Goal: Task Accomplishment & Management: Complete application form

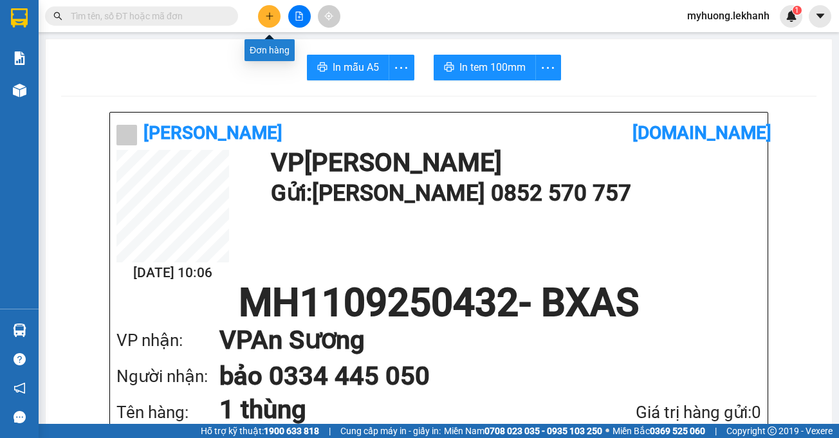
click at [270, 21] on button at bounding box center [269, 16] width 23 height 23
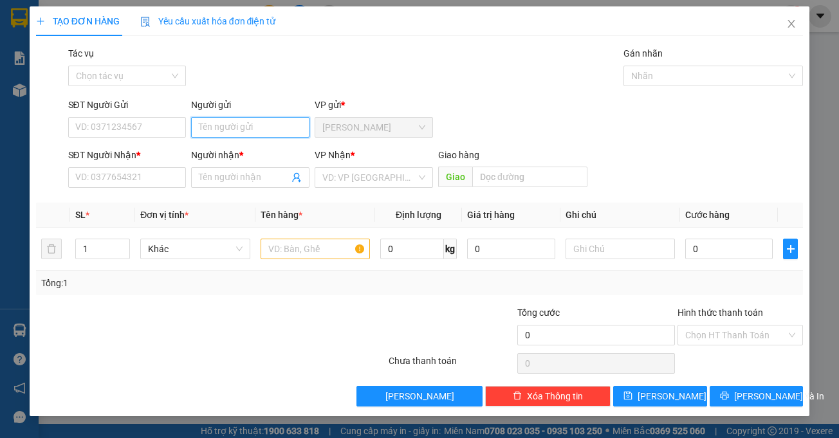
click at [256, 129] on input "Người gửi" at bounding box center [250, 127] width 118 height 21
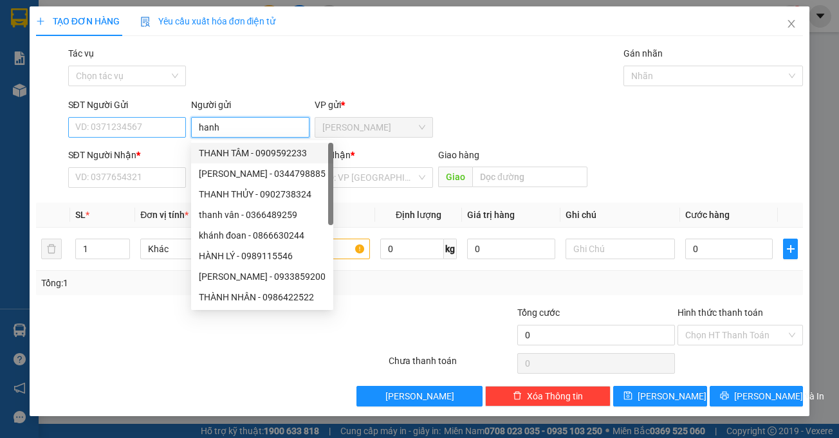
type input "hanh"
click at [108, 133] on input "SĐT Người Gửi" at bounding box center [127, 127] width 118 height 21
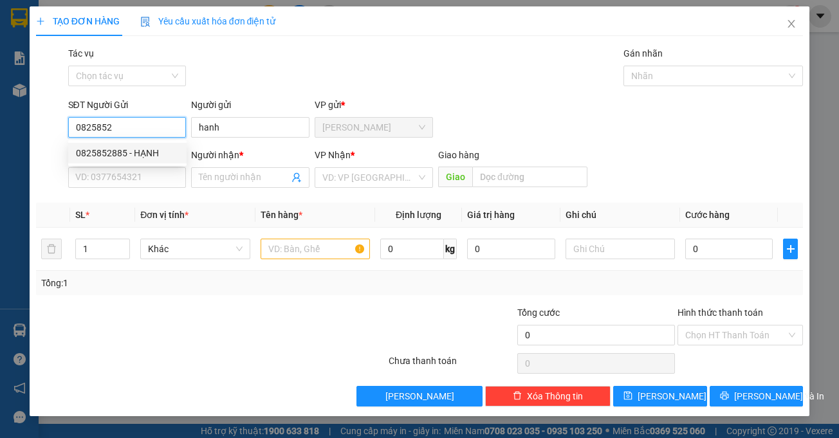
click at [86, 147] on div "0825852885 - HẠNH" at bounding box center [127, 153] width 103 height 14
type input "0825852885"
type input "HẠNH"
type input "0325423529"
type input "an"
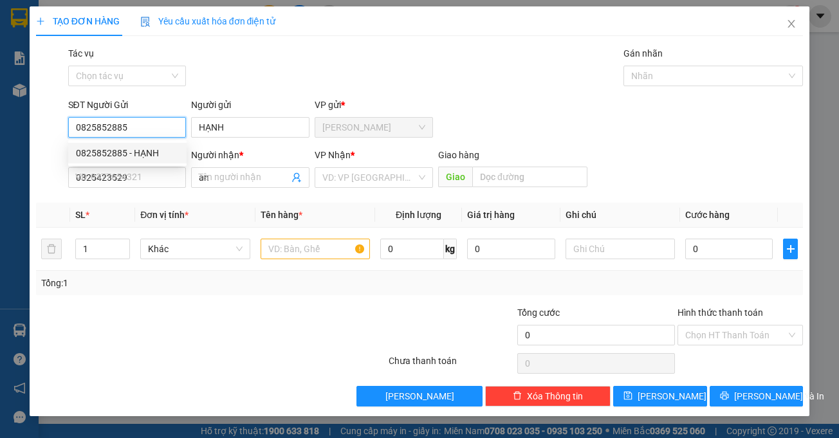
type input "60.000"
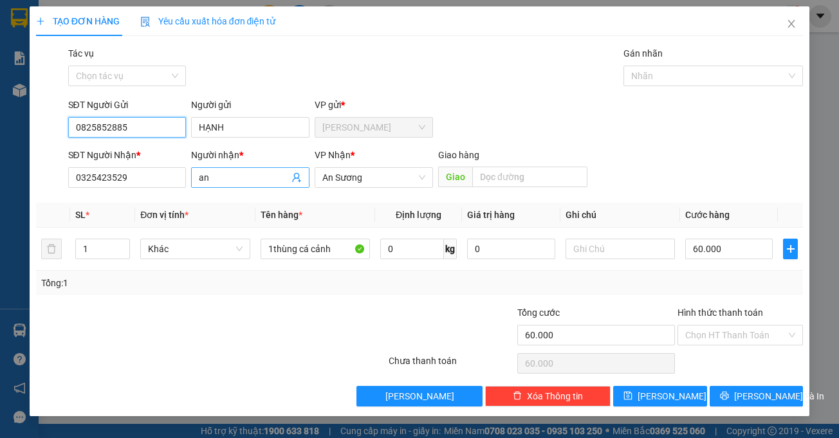
type input "0825852885"
click at [231, 183] on input "an" at bounding box center [244, 177] width 90 height 14
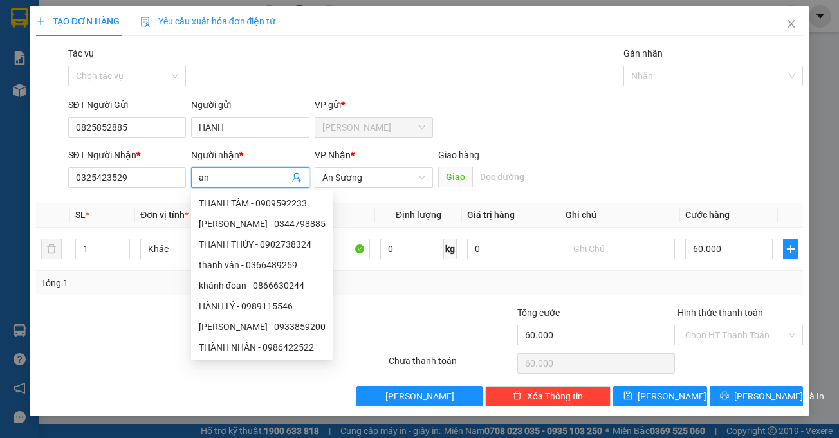
type input "a"
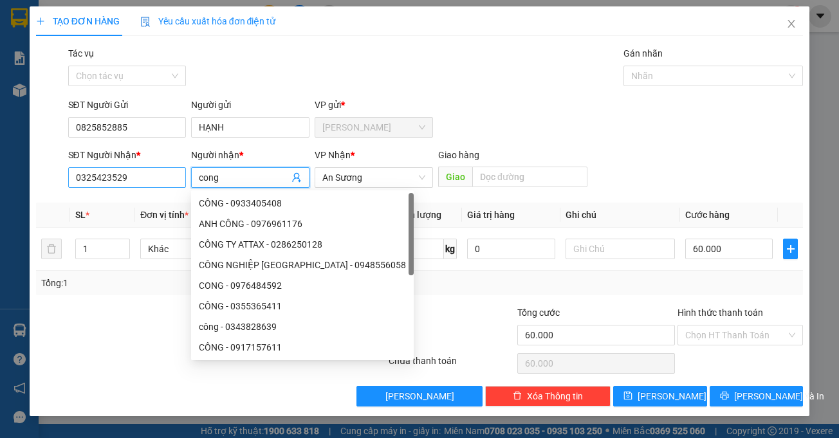
type input "cong"
click at [135, 174] on input "0325423529" at bounding box center [127, 177] width 118 height 21
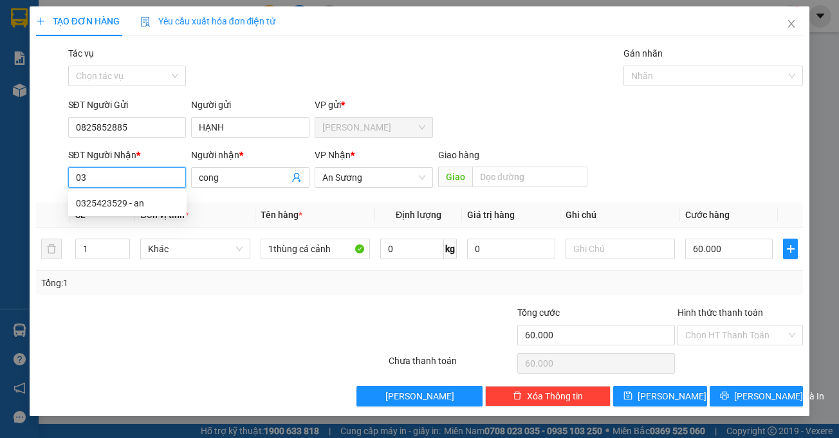
type input "0"
type input "0346092444"
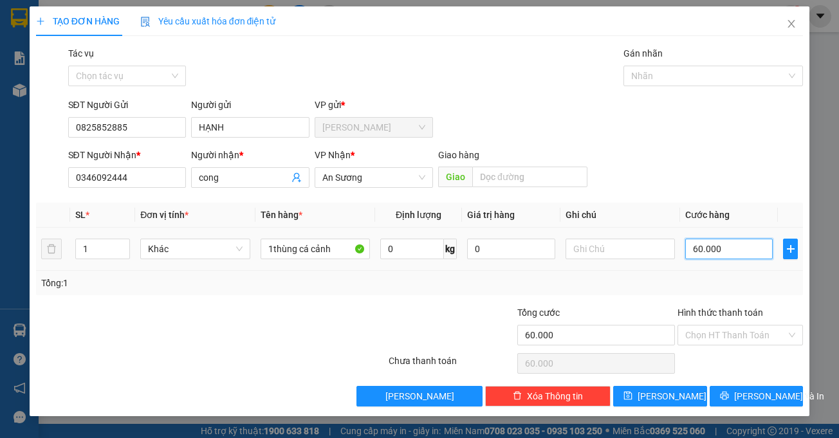
click at [730, 250] on input "60.000" at bounding box center [728, 249] width 87 height 21
type input "5"
type input "50"
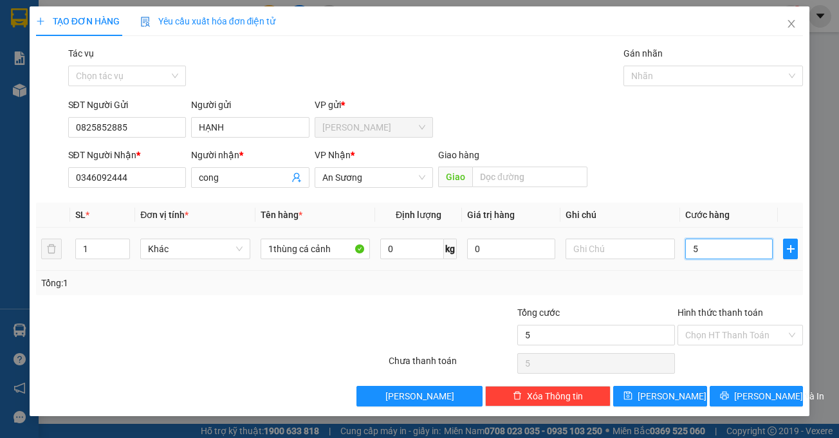
type input "50"
type input "50.000"
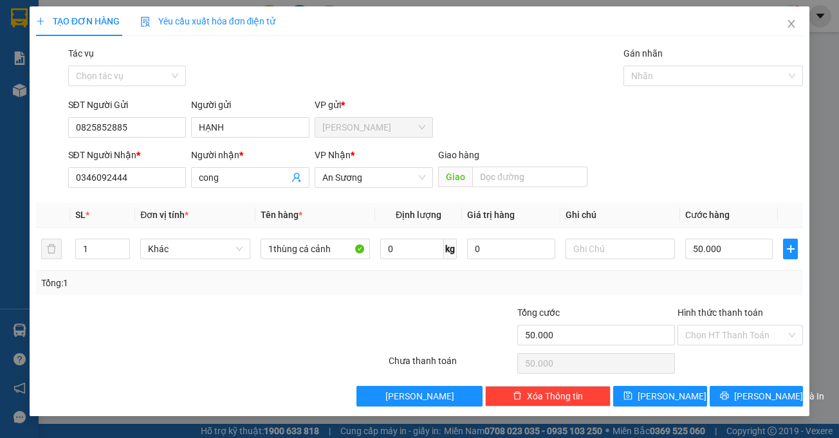
click at [562, 281] on div "Tổng: 1" at bounding box center [419, 283] width 757 height 14
click at [699, 335] on input "Hình thức thanh toán" at bounding box center [735, 335] width 101 height 19
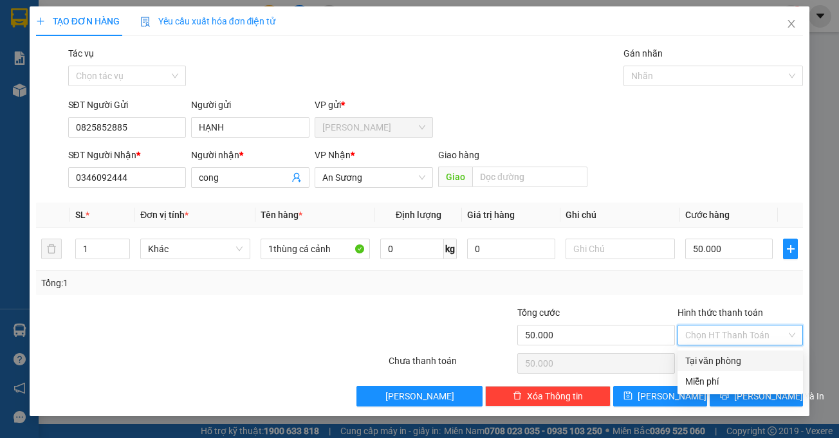
click at [651, 298] on div "Transit Pickup Surcharge Ids Transit Deliver Surcharge Ids Transit Deliver Surc…" at bounding box center [420, 226] width 768 height 360
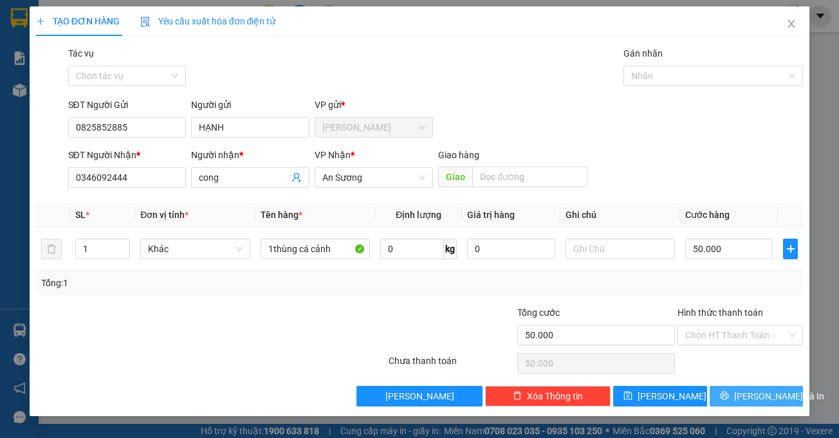
click at [764, 403] on span "[PERSON_NAME] và In" at bounding box center [779, 396] width 90 height 14
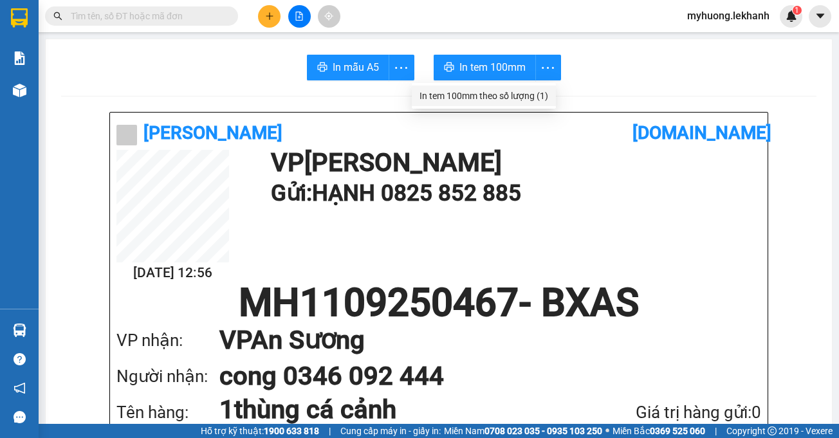
click at [540, 90] on div "In tem 100mm theo số lượng (1)" at bounding box center [483, 96] width 129 height 14
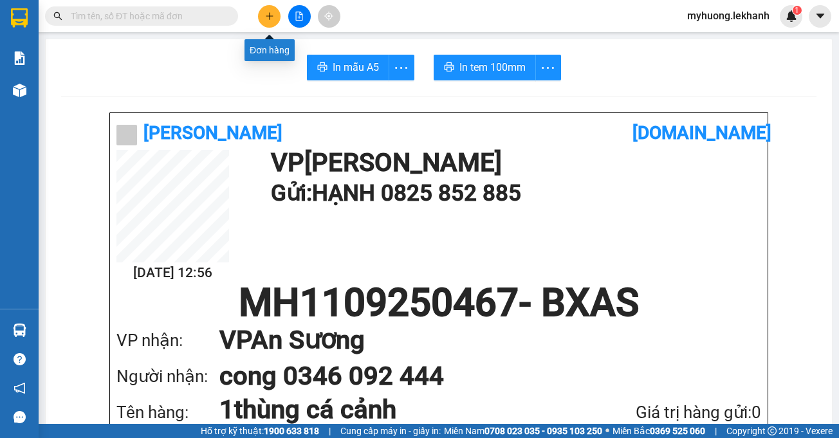
click at [277, 10] on button at bounding box center [269, 16] width 23 height 23
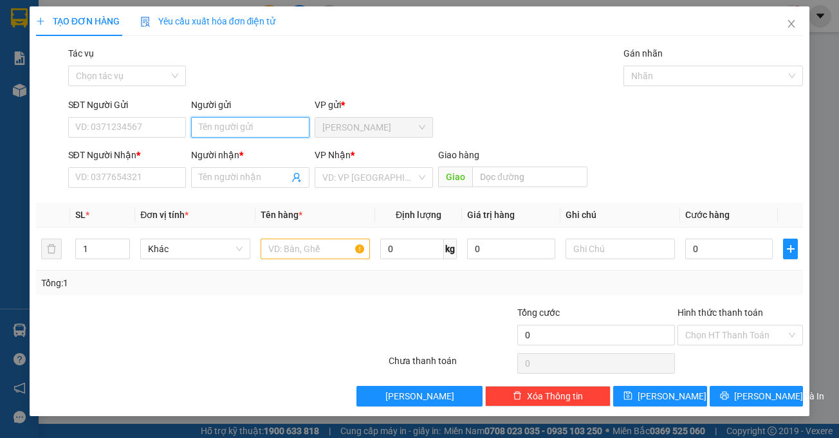
click at [240, 134] on input "Người gửi" at bounding box center [250, 127] width 118 height 21
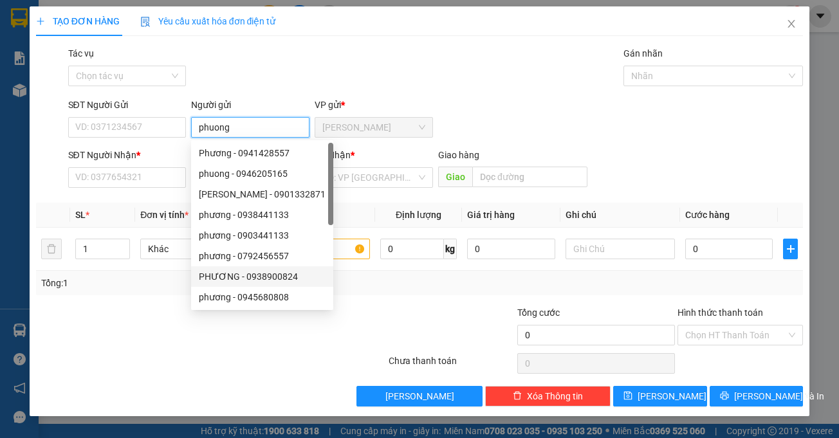
drag, startPoint x: 238, startPoint y: 260, endPoint x: -34, endPoint y: 338, distance: 283.2
type input "phuong"
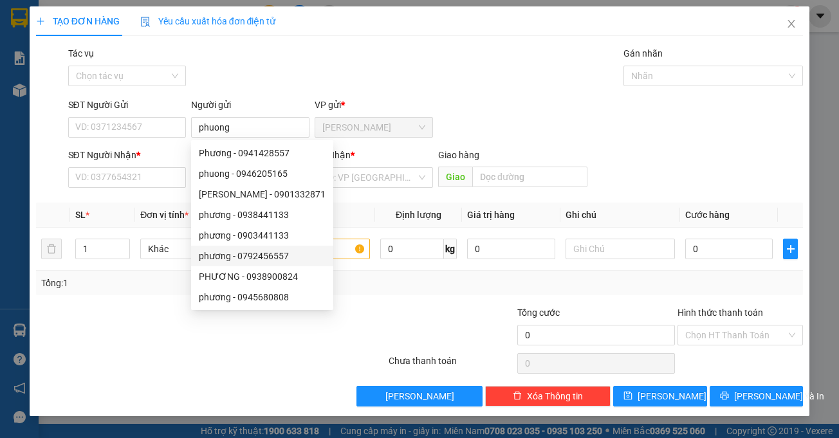
drag, startPoint x: -34, startPoint y: 338, endPoint x: 506, endPoint y: 31, distance: 621.2
click at [510, 23] on div "TẠO ĐƠN HÀNG Yêu cầu xuất hóa đơn điện tử" at bounding box center [420, 21] width 768 height 30
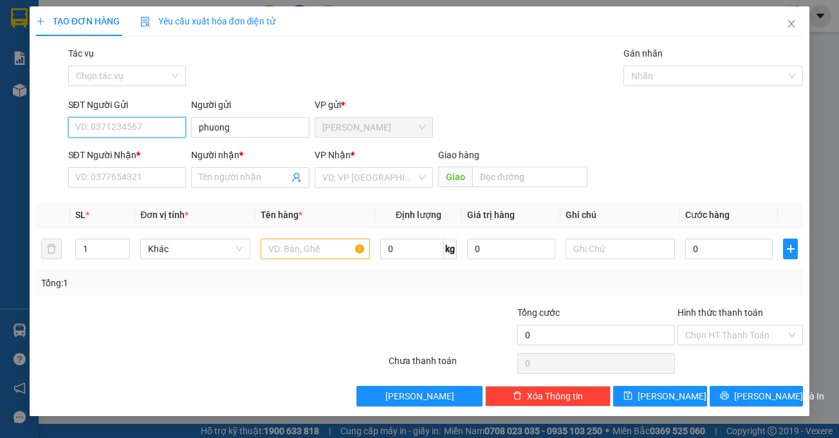
click at [171, 134] on input "SĐT Người Gửi" at bounding box center [127, 127] width 118 height 21
type input "0876871015"
click at [105, 154] on div "0876871015 - phương" at bounding box center [127, 153] width 103 height 14
type input "phương"
type input "0385297633"
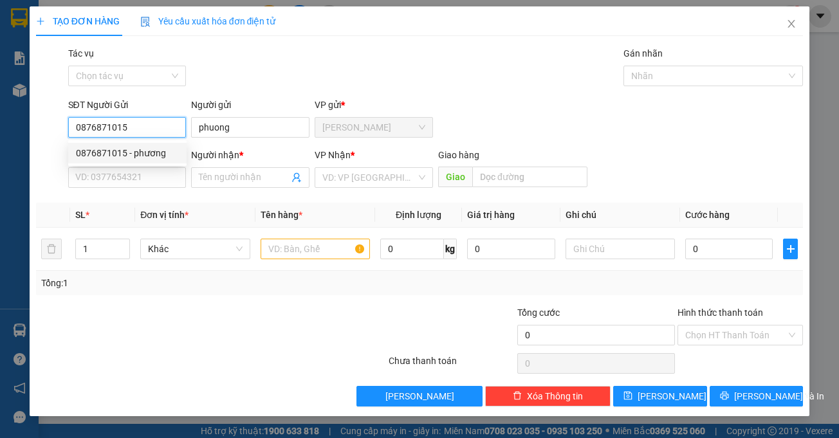
type input "phượng"
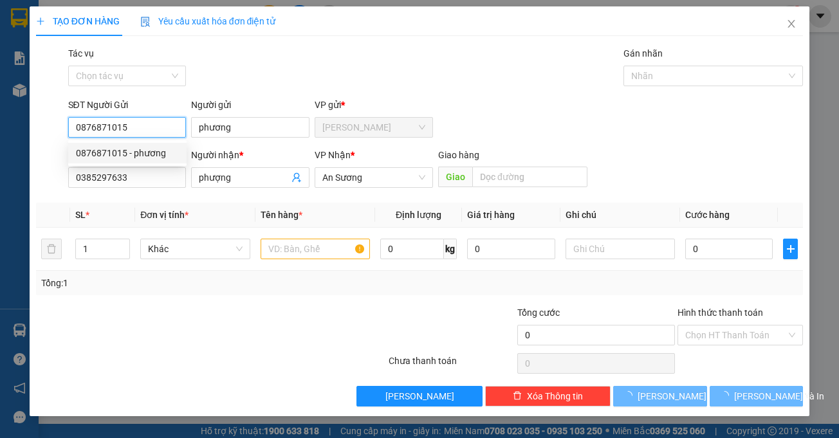
type input "50.000"
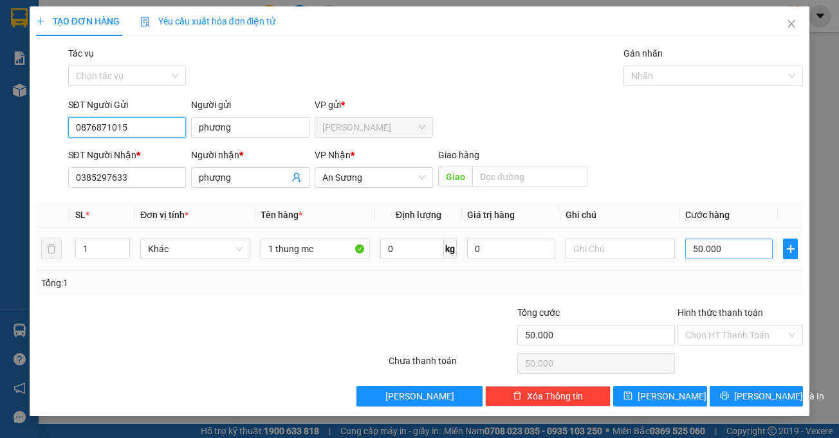
type input "0876871015"
click at [695, 250] on input "50.000" at bounding box center [728, 249] width 87 height 21
type input "4"
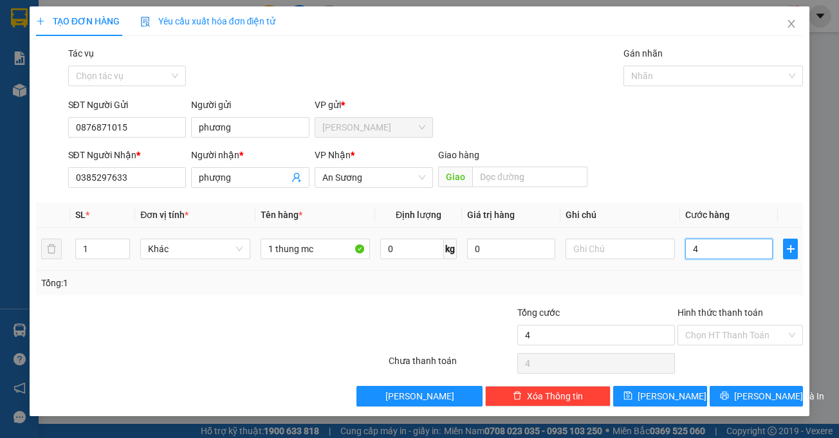
type input "40"
type input "40.000"
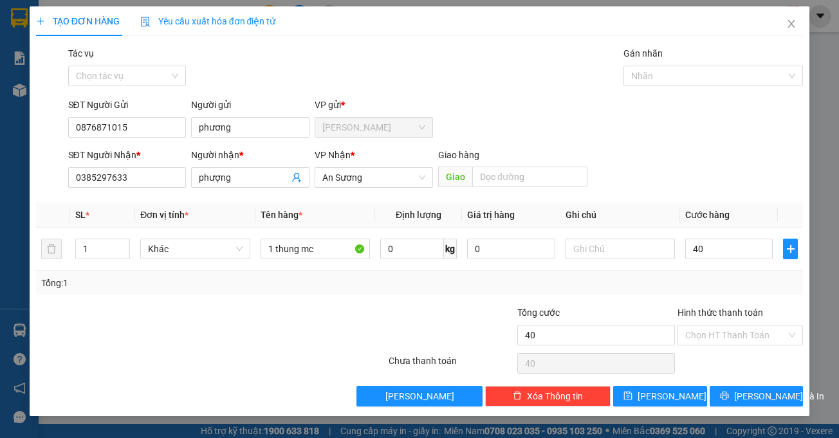
type input "40.000"
click at [644, 292] on div "Tổng: 1" at bounding box center [420, 283] width 768 height 24
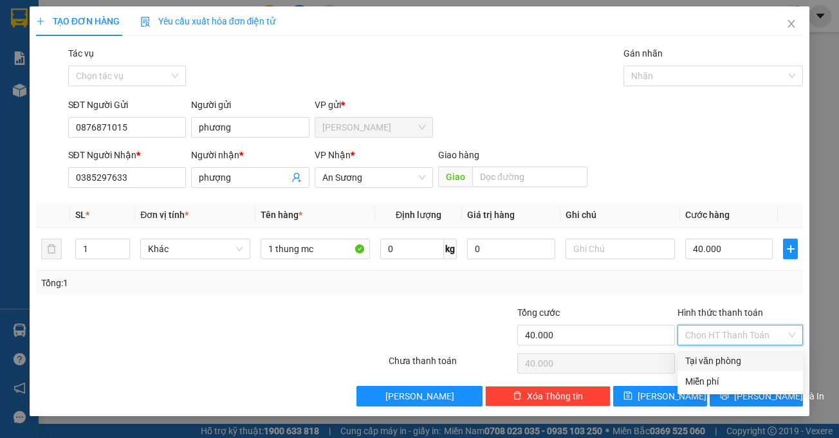
click at [753, 341] on input "Hình thức thanh toán" at bounding box center [735, 335] width 101 height 19
click at [714, 355] on div "Tại văn phòng" at bounding box center [740, 361] width 110 height 14
type input "0"
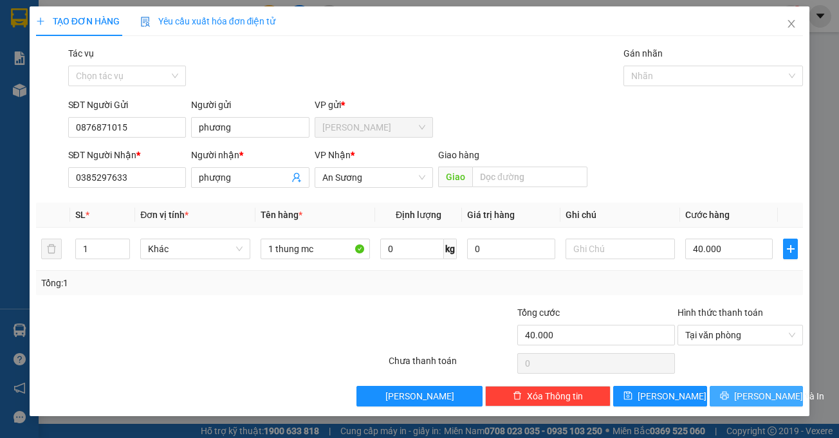
click at [757, 392] on span "[PERSON_NAME] và In" at bounding box center [779, 396] width 90 height 14
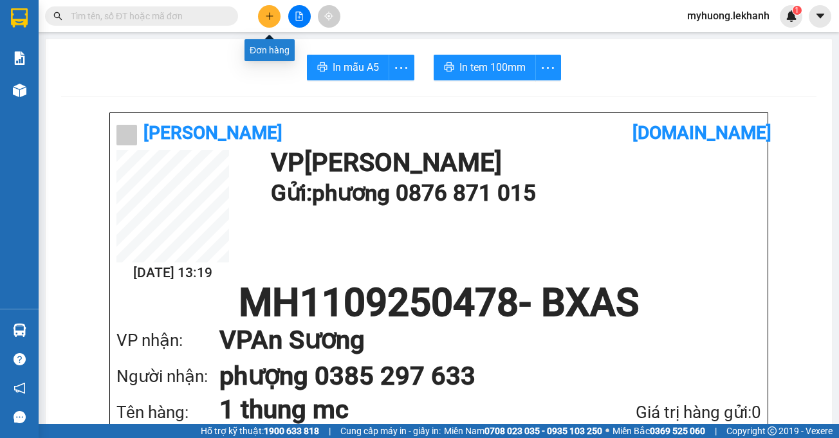
click at [273, 20] on icon "plus" at bounding box center [269, 16] width 9 height 9
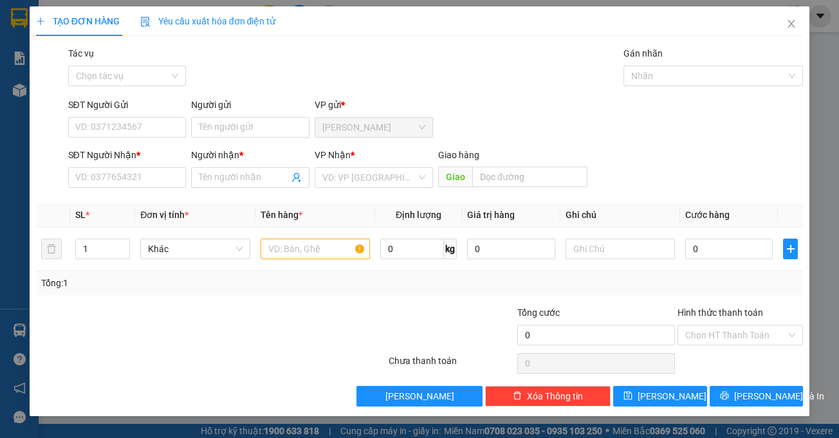
click at [644, 129] on div "SĐT Người Gửi VD: 0371234567 Người gửi Tên người gửi VP gửi * [PERSON_NAME]" at bounding box center [436, 120] width 741 height 45
click at [15, 111] on div "TẠO ĐƠN HÀNG Yêu cầu xuất hóa đơn điện tử Transit Pickup Surcharge Ids Transit …" at bounding box center [419, 219] width 839 height 438
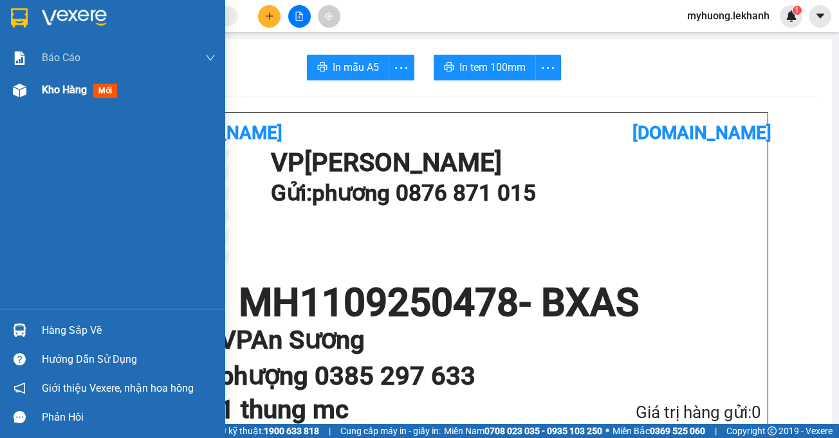
click at [59, 95] on span "Kho hàng" at bounding box center [64, 90] width 45 height 12
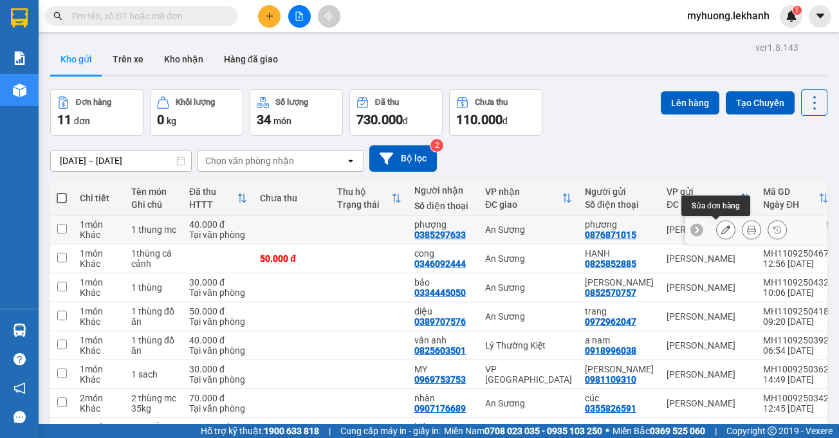
click at [721, 230] on icon at bounding box center [725, 229] width 9 height 9
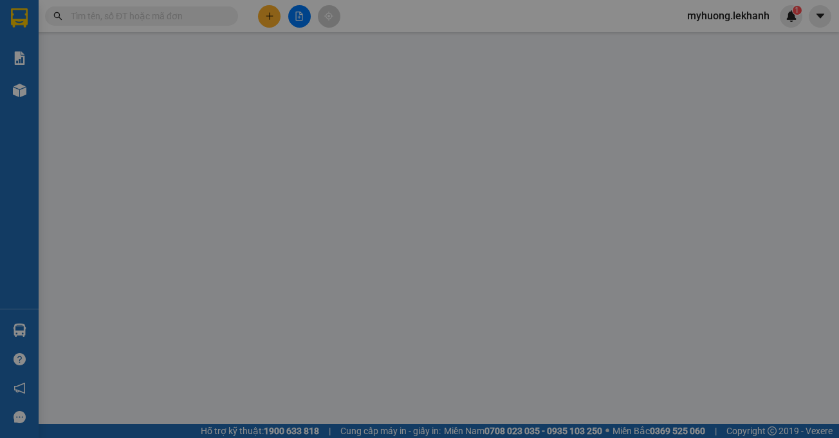
type input "0876871015"
type input "phương"
type input "0385297633"
type input "phượng"
type input "40.000"
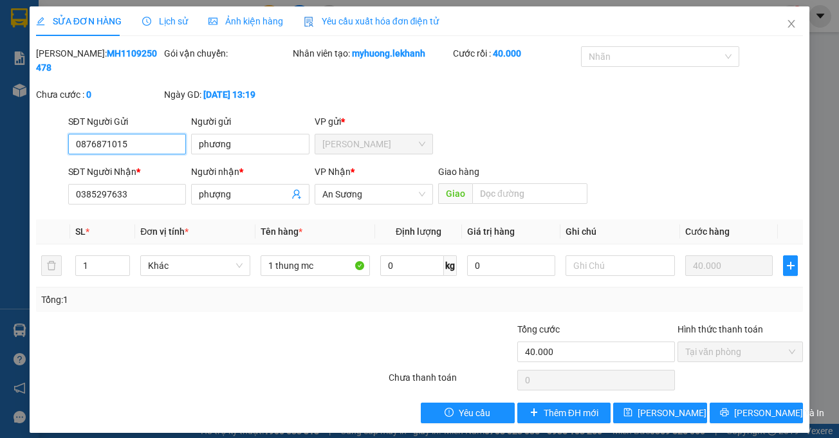
scroll to position [10, 0]
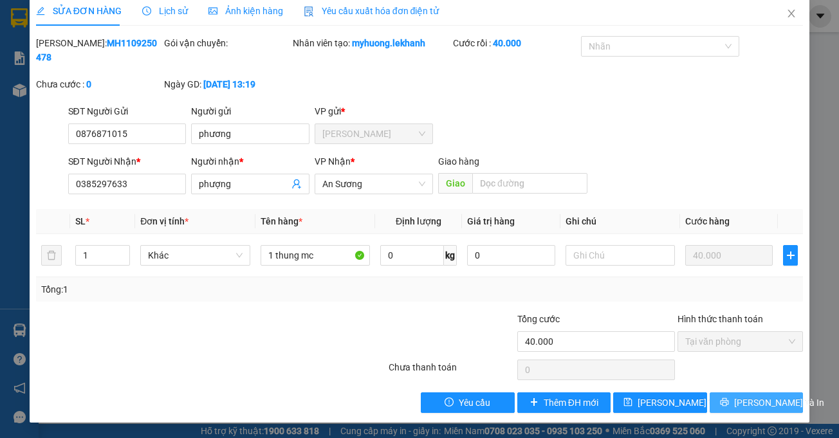
click at [738, 396] on span "[PERSON_NAME] và In" at bounding box center [779, 403] width 90 height 14
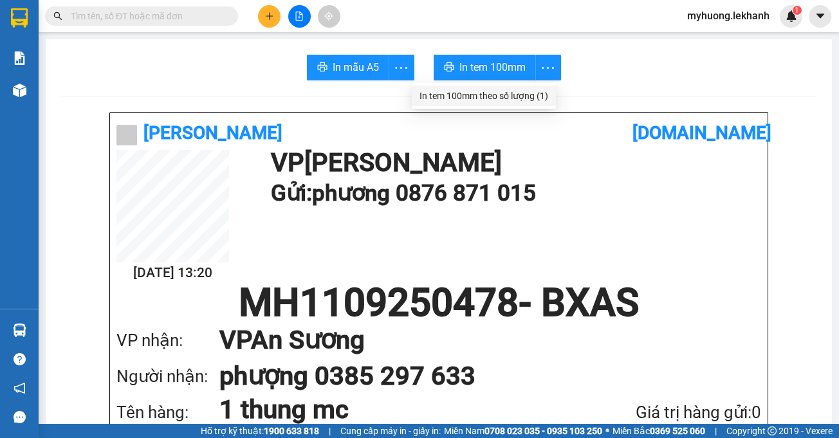
click at [542, 95] on div "In tem 100mm theo số lượng (1)" at bounding box center [483, 96] width 129 height 14
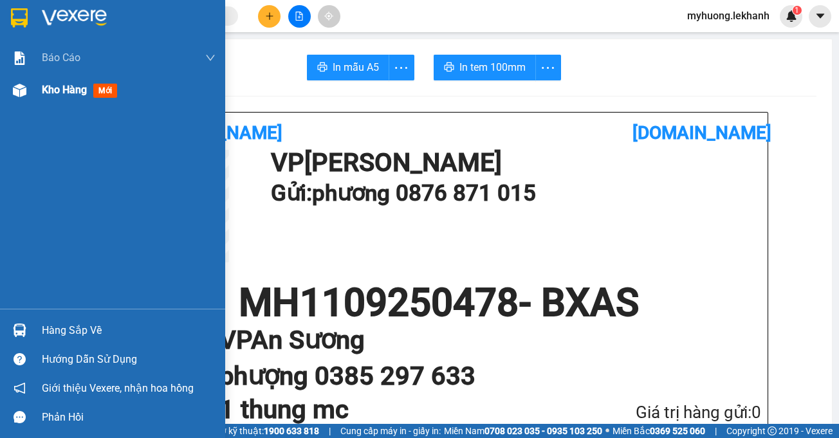
click at [67, 92] on span "Kho hàng" at bounding box center [64, 90] width 45 height 12
